Goal: Navigation & Orientation: Find specific page/section

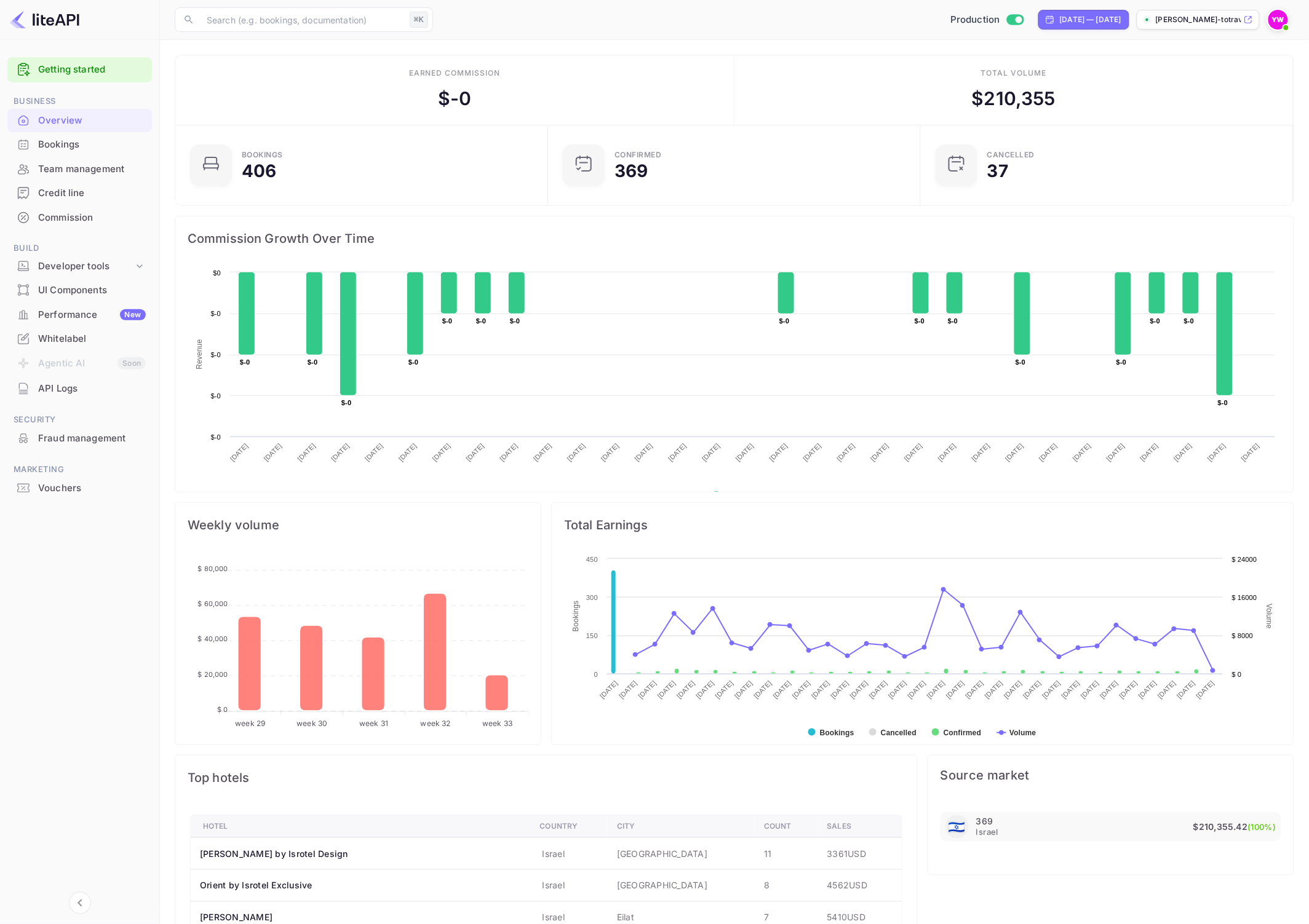
click at [71, 332] on div "Whitelabel" at bounding box center [92, 339] width 108 height 14
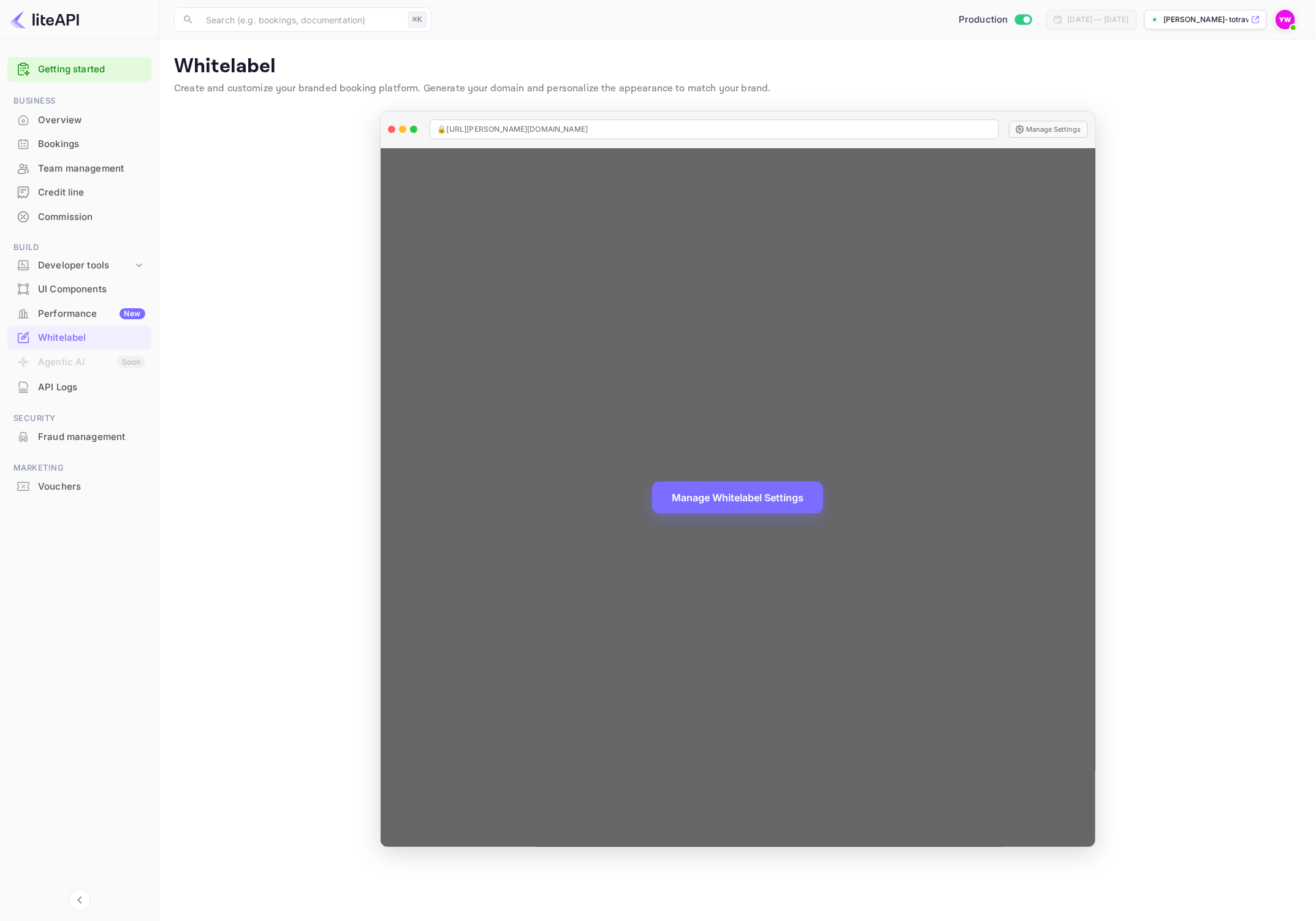
click at [391, 127] on div at bounding box center [392, 130] width 8 height 8
click at [390, 132] on div at bounding box center [392, 130] width 8 height 8
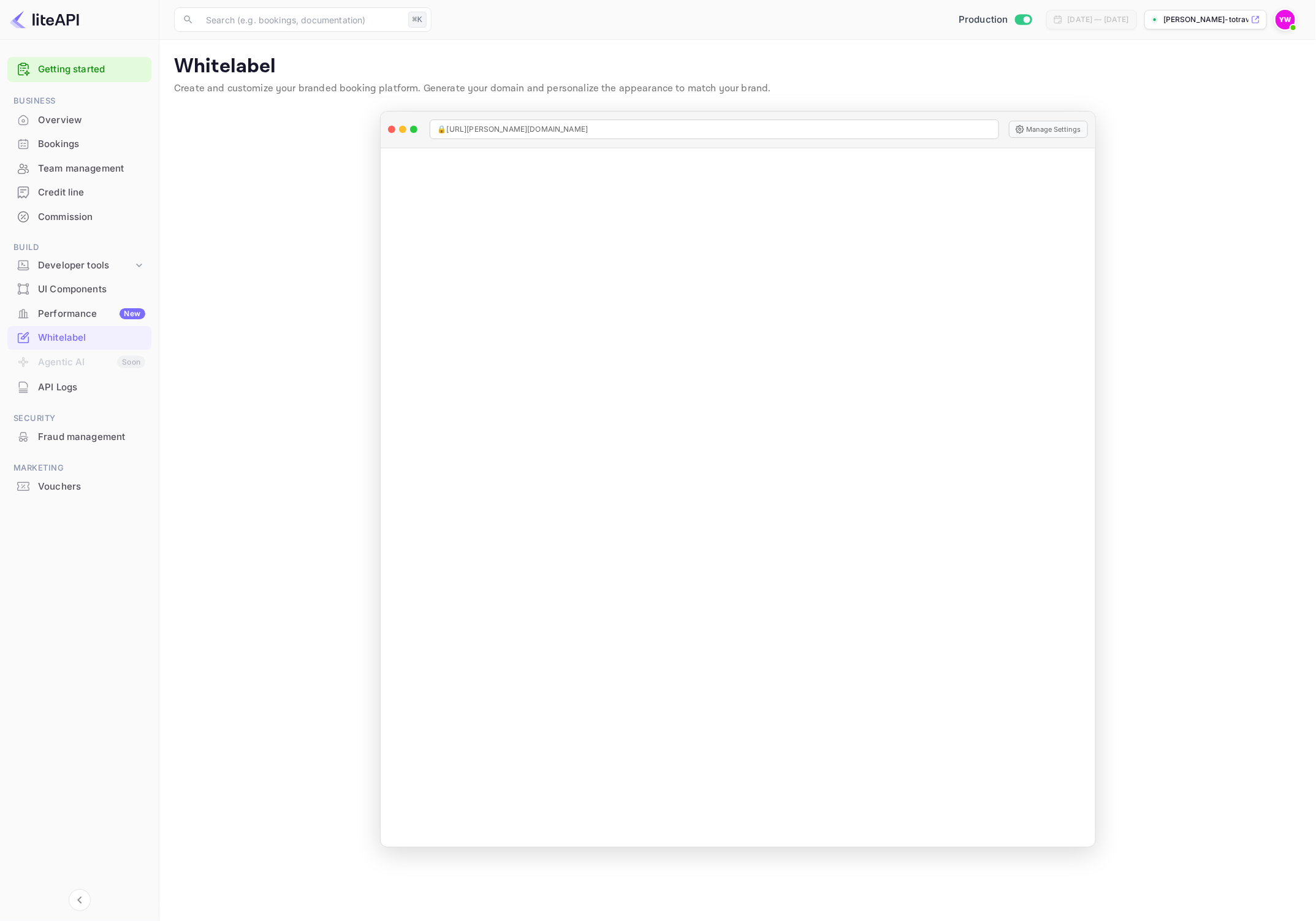
click at [72, 194] on div "Credit line" at bounding box center [92, 192] width 107 height 14
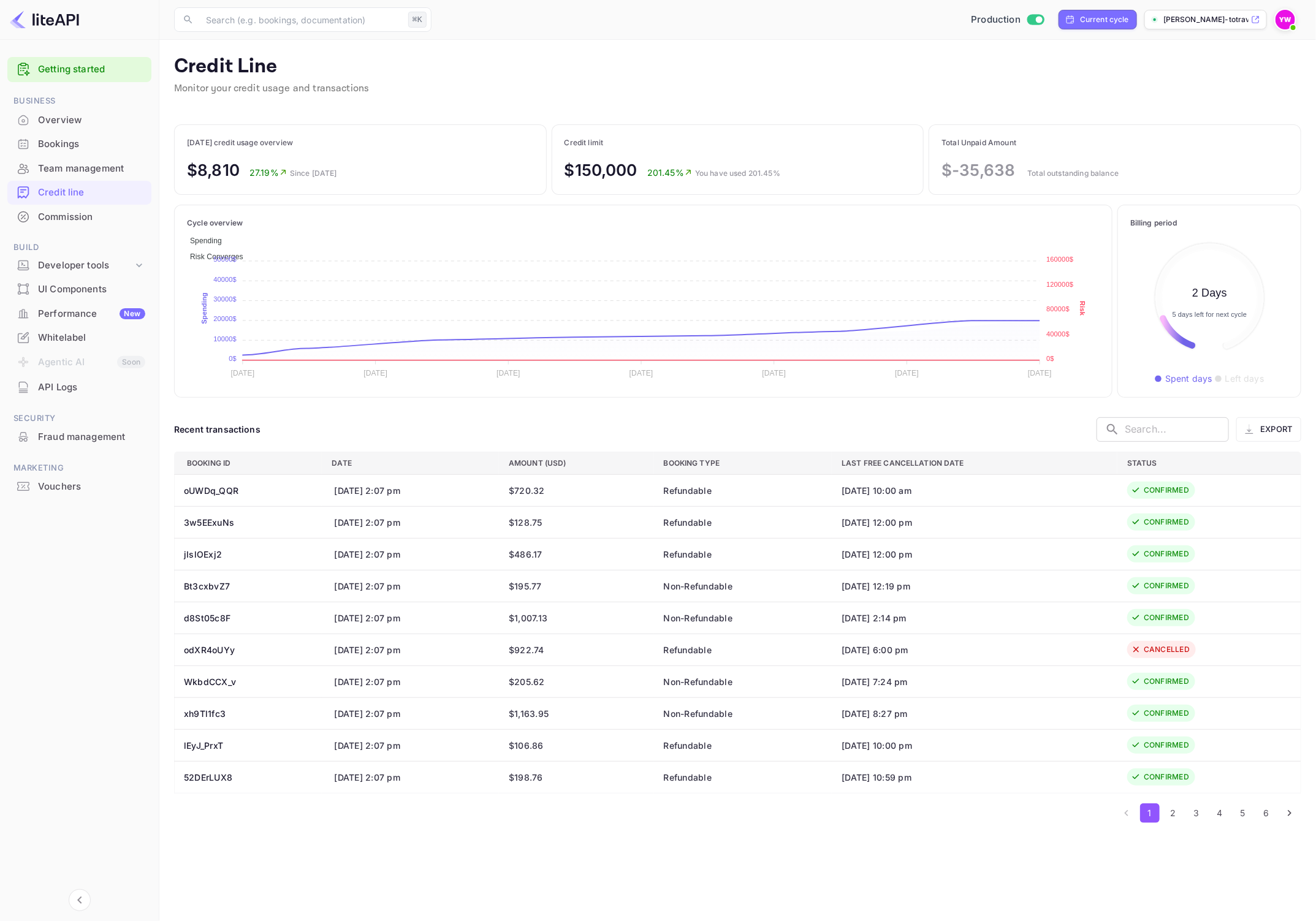
scroll to position [130, 146]
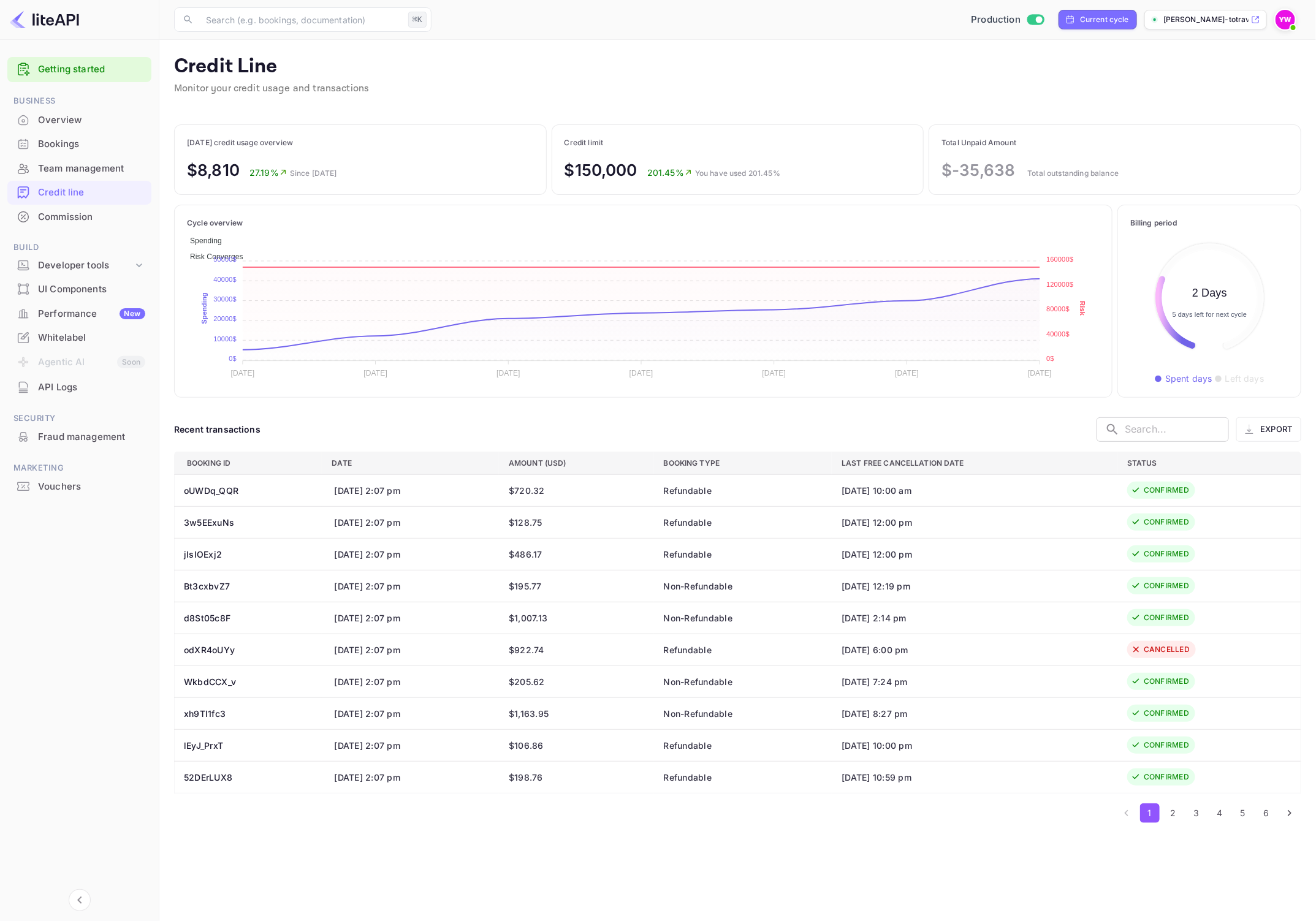
click at [74, 311] on div "Performance New" at bounding box center [92, 314] width 107 height 14
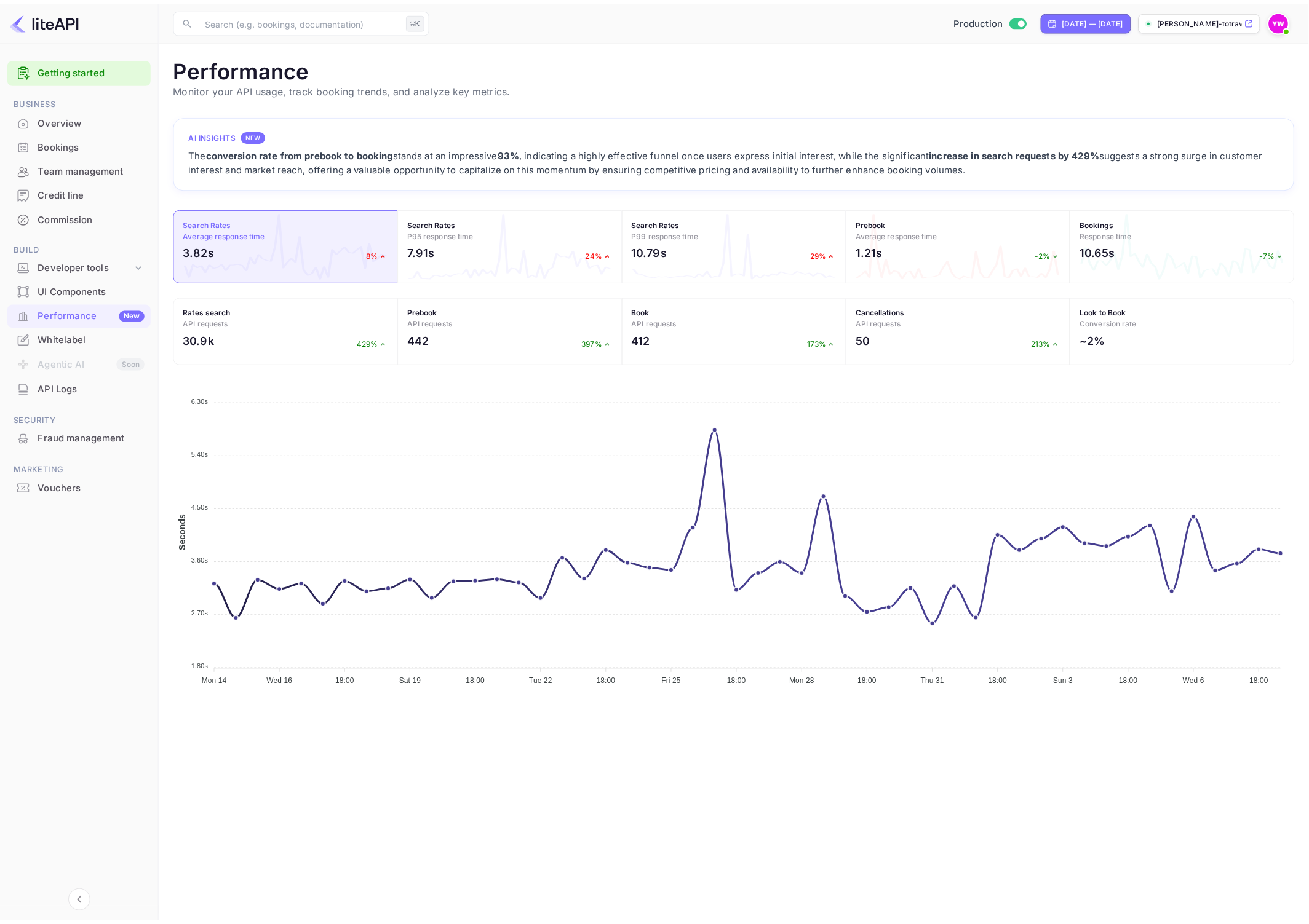
scroll to position [305, 1120]
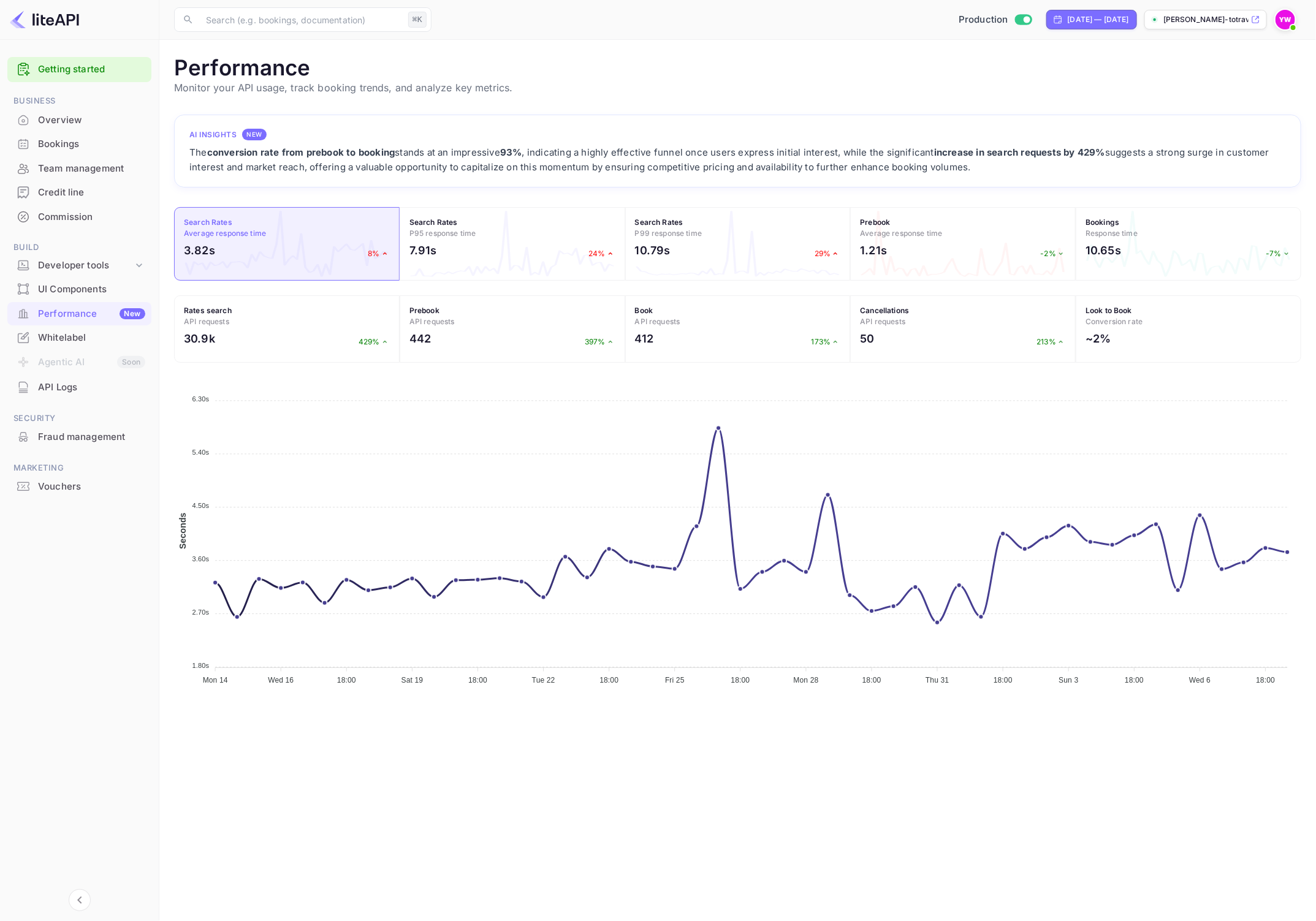
click at [52, 123] on div "Overview" at bounding box center [92, 120] width 107 height 14
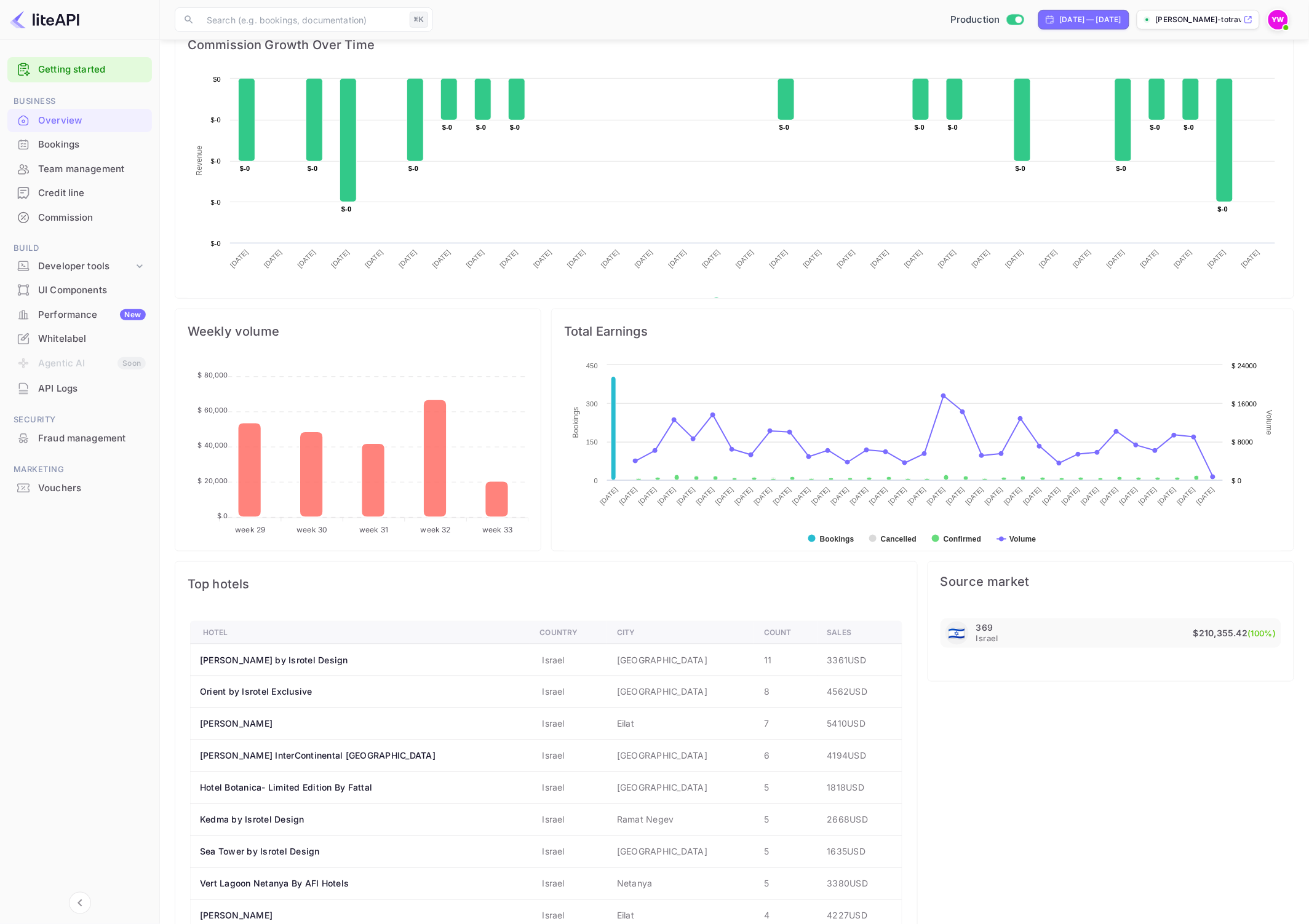
scroll to position [299, 0]
